Goal: Browse casually: Explore the website without a specific task or goal

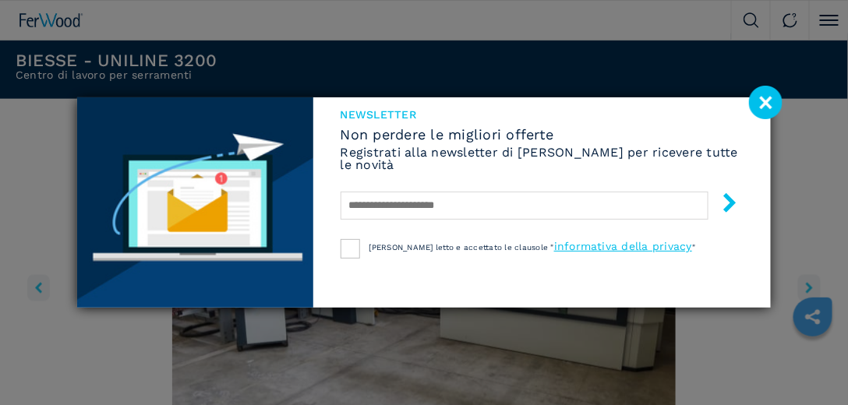
scroll to position [490, 0]
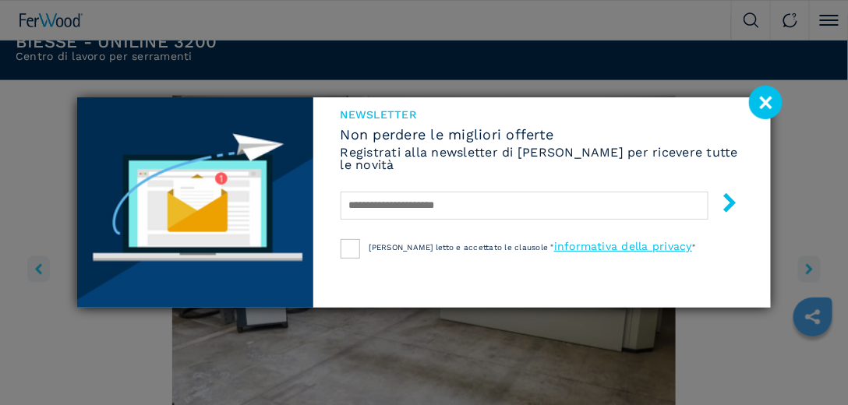
click at [769, 104] on image at bounding box center [766, 103] width 34 height 34
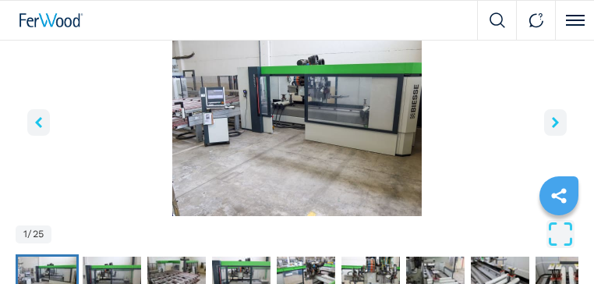
scroll to position [614, 0]
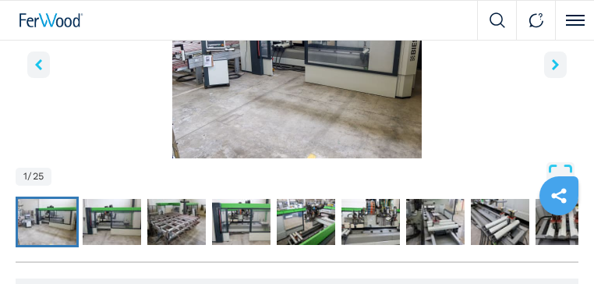
click at [553, 70] on icon "right-button" at bounding box center [555, 64] width 7 height 11
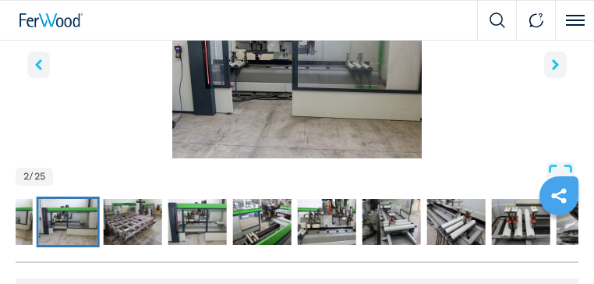
click at [553, 70] on icon "right-button" at bounding box center [555, 64] width 7 height 11
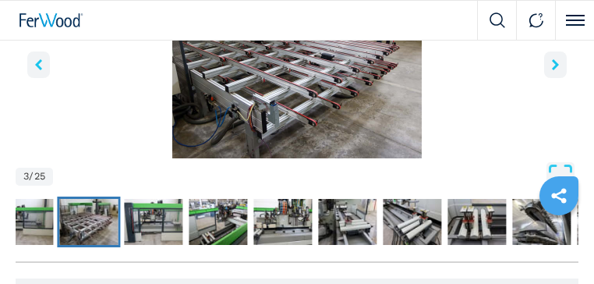
click at [553, 70] on icon "right-button" at bounding box center [555, 64] width 7 height 11
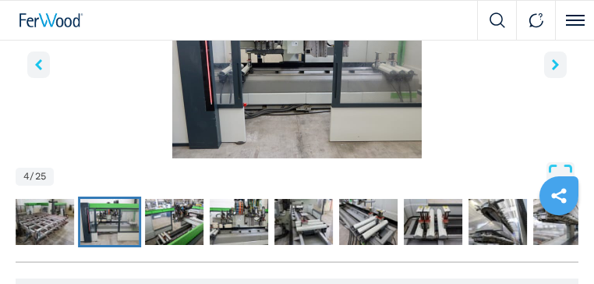
click at [553, 70] on icon "right-button" at bounding box center [555, 64] width 7 height 11
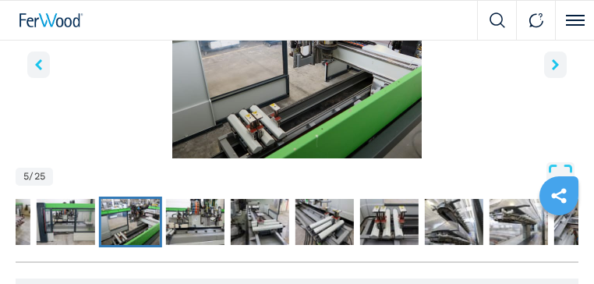
click at [553, 70] on icon "right-button" at bounding box center [555, 64] width 7 height 11
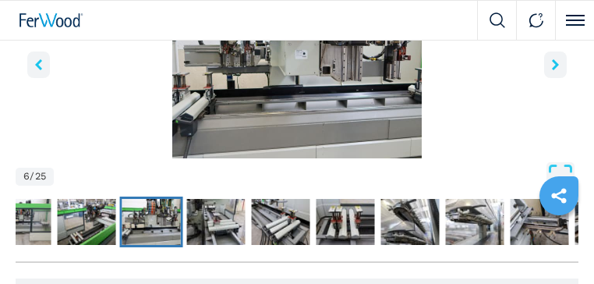
click at [553, 70] on icon "right-button" at bounding box center [555, 64] width 7 height 11
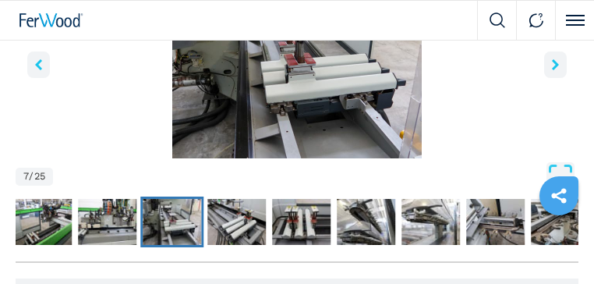
click at [553, 70] on icon "right-button" at bounding box center [555, 64] width 7 height 11
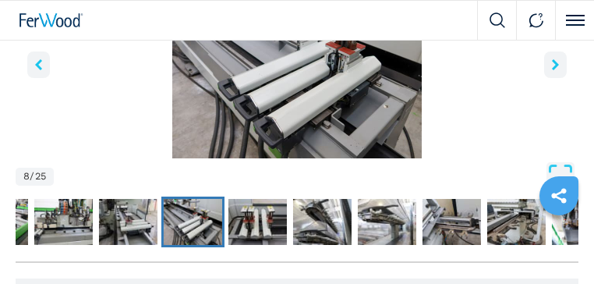
click at [553, 70] on icon "right-button" at bounding box center [555, 64] width 7 height 11
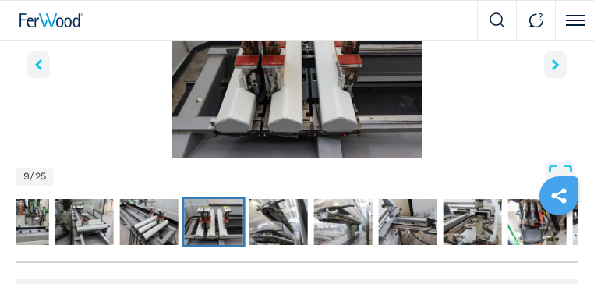
click at [553, 70] on icon "right-button" at bounding box center [555, 64] width 7 height 11
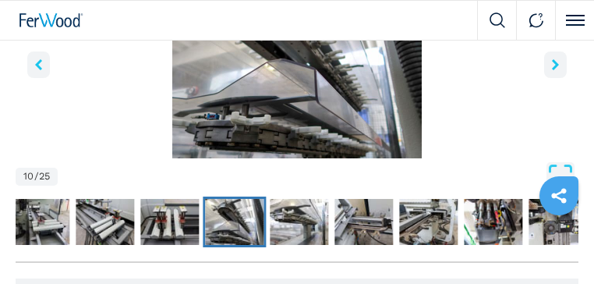
click at [553, 70] on icon "right-button" at bounding box center [555, 64] width 7 height 11
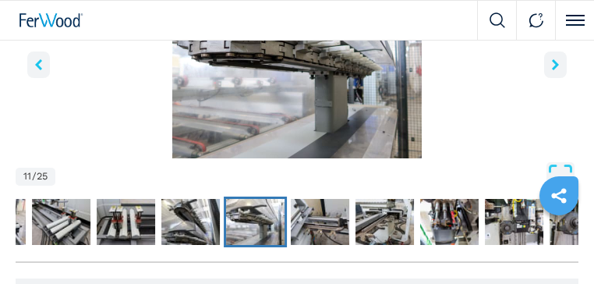
click at [553, 70] on icon "right-button" at bounding box center [555, 64] width 7 height 11
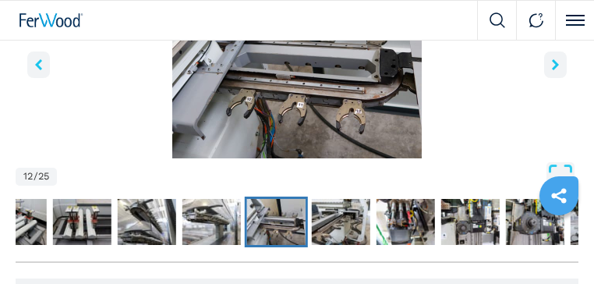
click at [553, 70] on icon "right-button" at bounding box center [555, 64] width 7 height 11
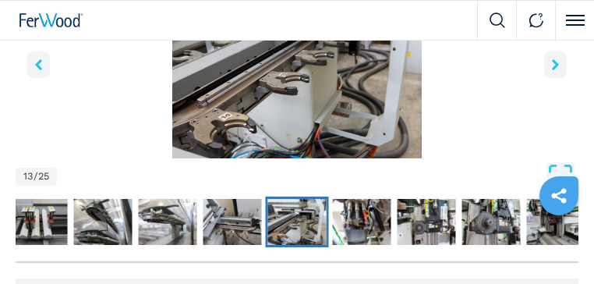
click at [553, 70] on icon "right-button" at bounding box center [555, 64] width 7 height 11
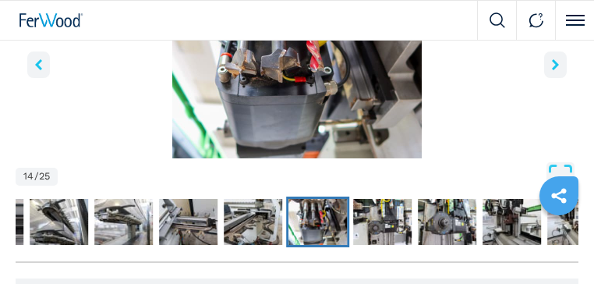
click at [553, 70] on icon "right-button" at bounding box center [555, 64] width 7 height 11
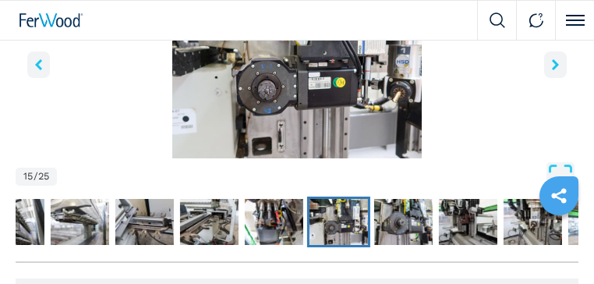
click at [553, 70] on icon "right-button" at bounding box center [555, 64] width 7 height 11
